Goal: Use online tool/utility: Use online tool/utility

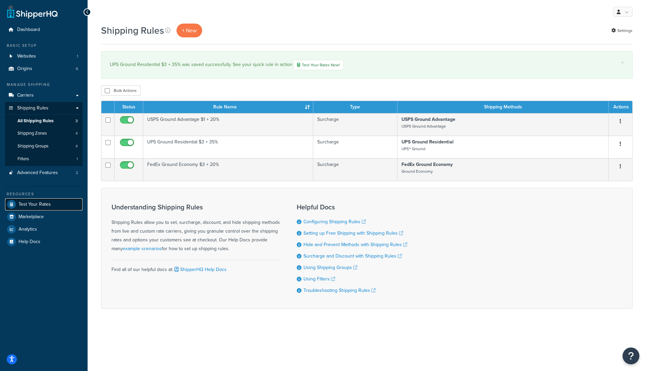
click at [42, 204] on span "Test Your Rates" at bounding box center [35, 205] width 32 height 6
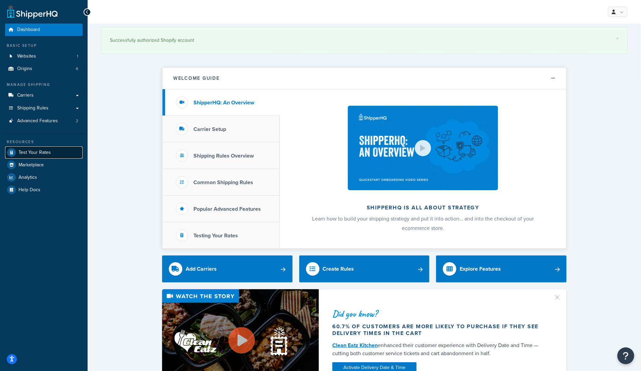
click at [51, 154] on link "Test Your Rates" at bounding box center [43, 153] width 77 height 12
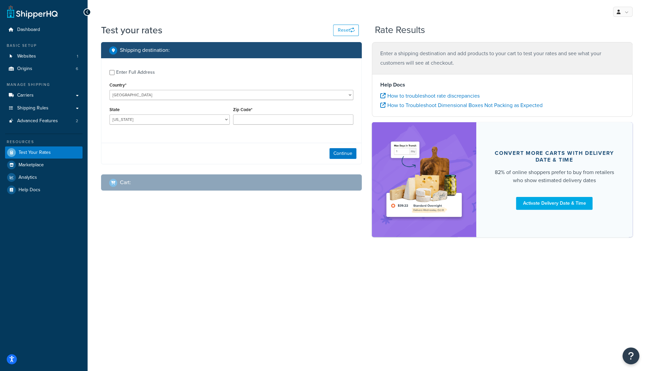
click at [137, 72] on div "Enter Full Address" at bounding box center [135, 72] width 39 height 9
click at [115, 72] on input "Enter Full Address" at bounding box center [111, 72] width 5 height 5
checkbox input "true"
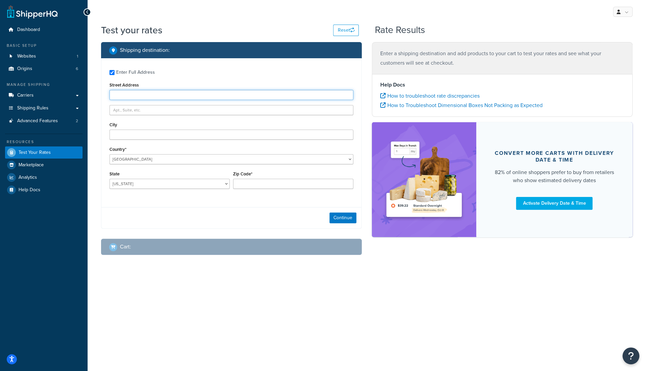
click at [189, 99] on input "Street Address" at bounding box center [231, 95] width 244 height 10
paste input "[STREET_ADDRESS]"
type input "[STREET_ADDRESS]"
click at [203, 21] on div "My Profile Billing Global Settings Contact Us Logout" at bounding box center [367, 12] width 558 height 24
click at [160, 131] on input "City" at bounding box center [231, 135] width 244 height 10
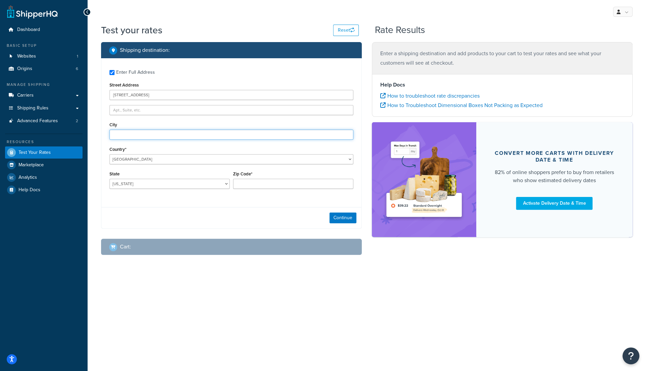
type input "k"
type input "[GEOGRAPHIC_DATA]"
select select "NY"
type input "12401"
click at [348, 219] on button "Continue" at bounding box center [342, 218] width 27 height 11
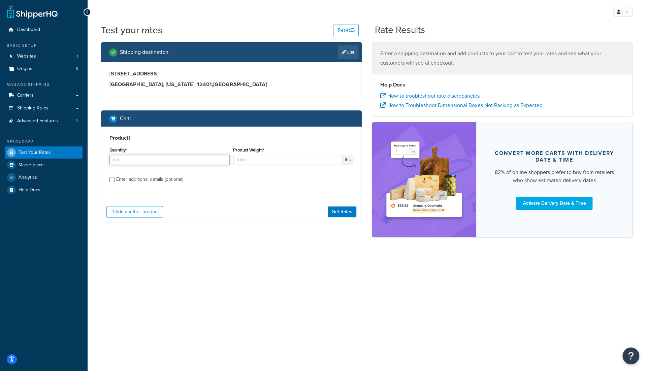
click at [151, 159] on input "Quantity*" at bounding box center [169, 160] width 120 height 10
type input "1"
click at [256, 158] on input "Product Weight*" at bounding box center [288, 160] width 110 height 10
type input "3"
click at [347, 213] on button "Get Rates" at bounding box center [342, 211] width 29 height 11
